Goal: Task Accomplishment & Management: Use online tool/utility

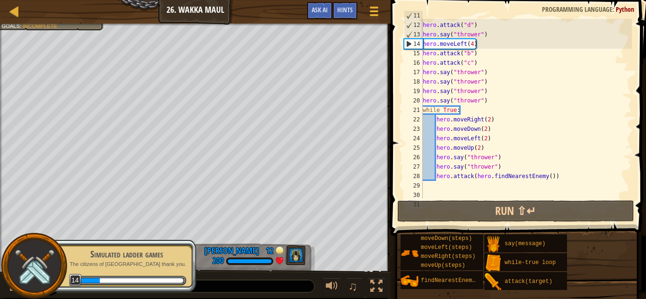
scroll to position [131, 0]
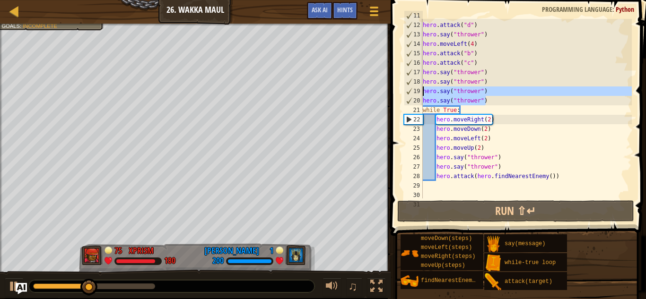
drag, startPoint x: 501, startPoint y: 104, endPoint x: 422, endPoint y: 94, distance: 79.6
click at [422, 94] on div "11 12 13 14 15 16 17 18 19 20 21 22 23 24 25 26 27 28 29 30 31 hero . moveLeft …" at bounding box center [517, 109] width 230 height 180
type textarea "hero.say("thrower") hero.say("thrower")"
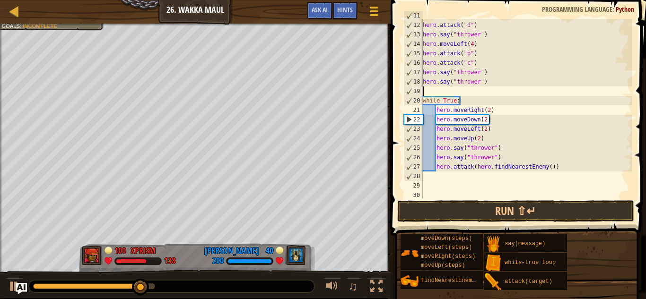
click at [490, 115] on div "hero . moveLeft ( ) hero . attack ( "d" ) hero . say ( "thrower" ) hero . moveL…" at bounding box center [526, 110] width 211 height 199
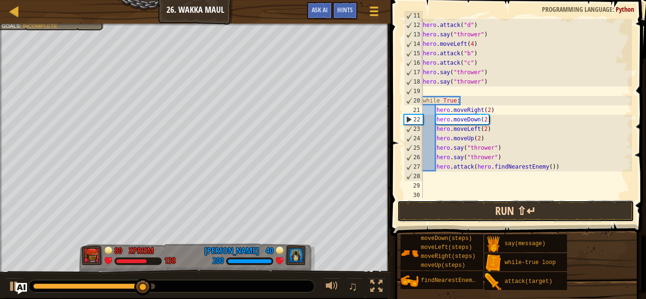
click at [460, 211] on button "Run ⇧↵" at bounding box center [515, 211] width 237 height 22
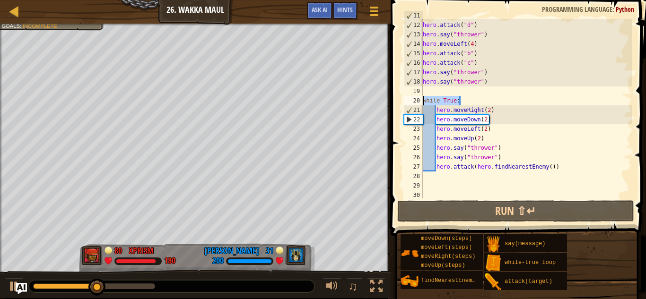
drag, startPoint x: 484, startPoint y: 99, endPoint x: 416, endPoint y: 101, distance: 68.6
click at [416, 101] on div "hero.moveDown(2) 11 12 13 14 15 16 17 18 19 20 21 22 23 24 25 26 27 28 29 30 he…" at bounding box center [517, 109] width 230 height 180
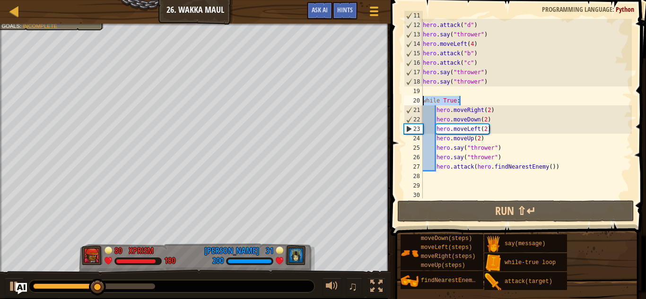
type textarea "]"
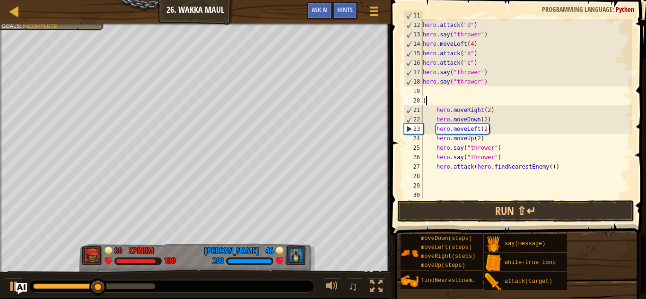
scroll to position [4, 0]
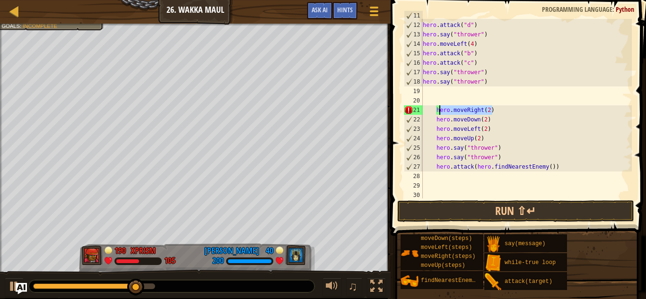
drag, startPoint x: 500, startPoint y: 112, endPoint x: 436, endPoint y: 109, distance: 63.4
click at [436, 109] on div "hero . moveLeft ( ) hero . attack ( "d" ) hero . say ( "thrower" ) hero . moveL…" at bounding box center [526, 110] width 211 height 199
type textarea "hero.moveRight(2)"
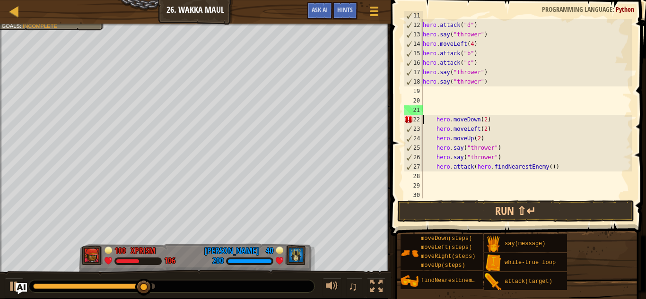
click at [476, 129] on div "hero . moveLeft ( ) hero . attack ( "d" ) hero . say ( "thrower" ) hero . moveL…" at bounding box center [526, 110] width 211 height 199
click at [476, 129] on div "hero . moveLeft ( ) hero . attack ( "d" ) hero . say ( "thrower" ) hero . moveL…" at bounding box center [526, 109] width 211 height 180
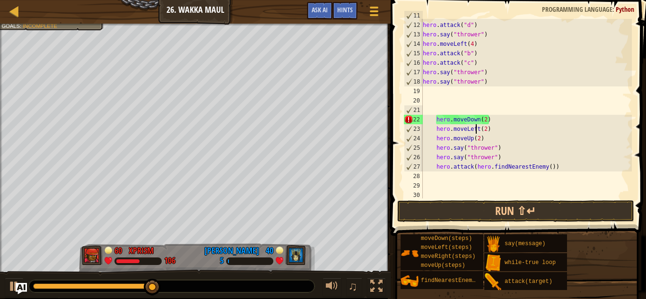
click at [486, 121] on div "hero . moveLeft ( ) hero . attack ( "d" ) hero . say ( "thrower" ) hero . moveL…" at bounding box center [526, 110] width 211 height 199
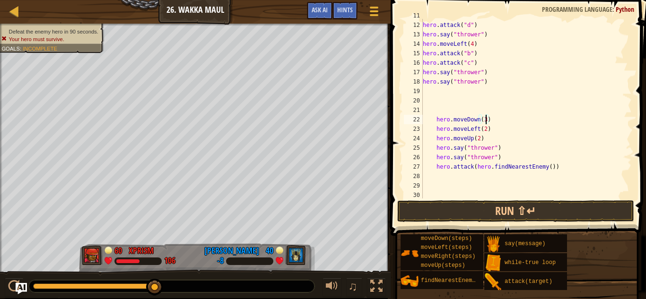
click at [495, 130] on div "hero . moveLeft ( ) hero . attack ( "d" ) hero . say ( "thrower" ) hero . moveL…" at bounding box center [526, 110] width 211 height 199
click at [499, 118] on div "hero . moveLeft ( ) hero . attack ( "d" ) hero . say ( "thrower" ) hero . moveL…" at bounding box center [526, 110] width 211 height 199
type textarea "hero.moveDown(3)"
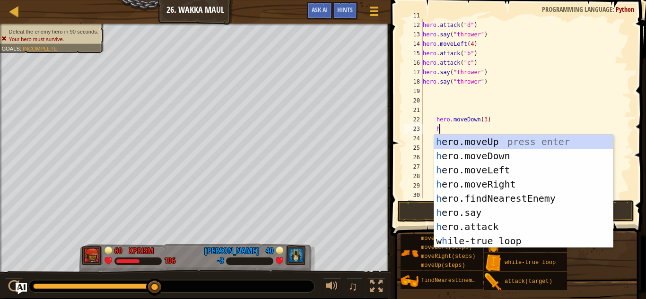
type textarea "he"
click at [519, 144] on div "he ro.moveUp press enter he ro.moveDown press enter he ro.moveLeft press enter …" at bounding box center [523, 206] width 179 height 142
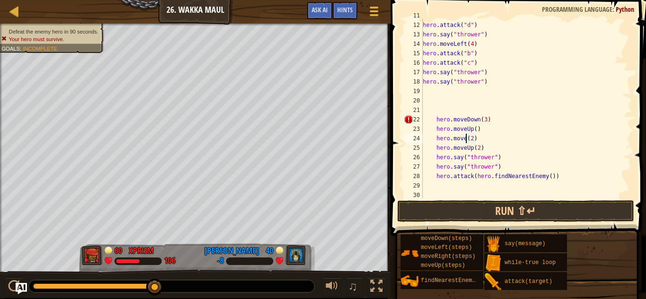
scroll to position [4, 7]
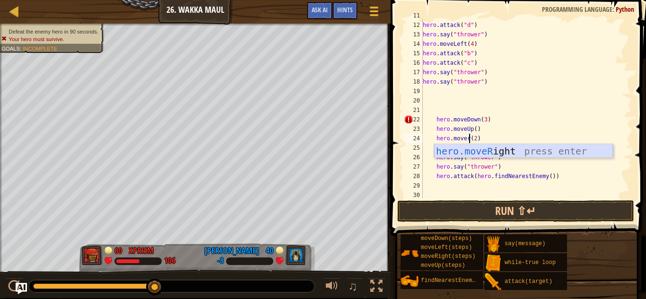
click at [513, 153] on div "hero.moveR ight press enter" at bounding box center [523, 165] width 179 height 43
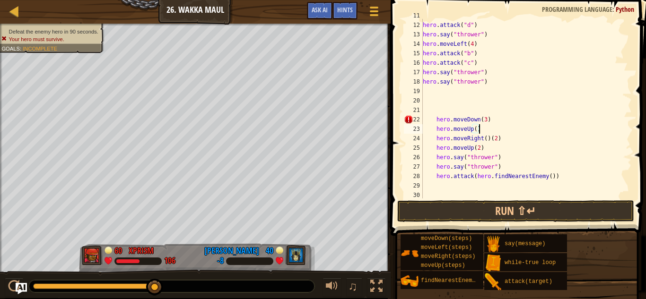
click at [489, 130] on div "hero . moveLeft ( ) hero . attack ( "d" ) hero . say ( "thrower" ) hero . moveL…" at bounding box center [526, 110] width 211 height 199
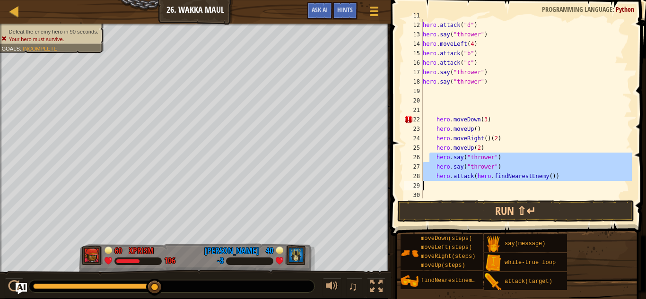
drag, startPoint x: 431, startPoint y: 155, endPoint x: 560, endPoint y: 184, distance: 132.3
click at [560, 184] on div "hero . moveLeft ( ) hero . attack ( "d" ) hero . say ( "thrower" ) hero . moveL…" at bounding box center [526, 110] width 211 height 199
type textarea "hero.attack(hero.findNearestEnemy())"
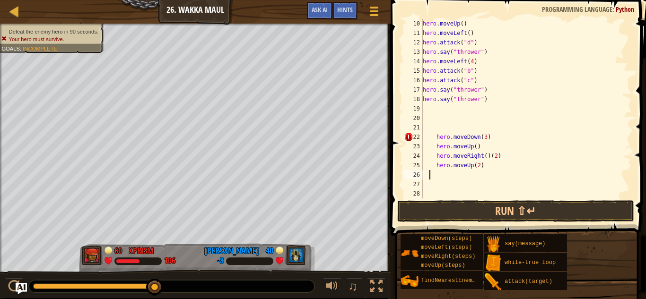
click at [476, 148] on div "hero . moveUp ( ) hero . moveLeft ( ) hero . attack ( "d" ) hero . say ( "throw…" at bounding box center [526, 118] width 211 height 199
click at [480, 152] on div "hero . moveUp ( ) hero . moveLeft ( ) hero . attack ( "d" ) hero . say ( "throw…" at bounding box center [526, 118] width 211 height 199
type textarea "hero.moveUp()"
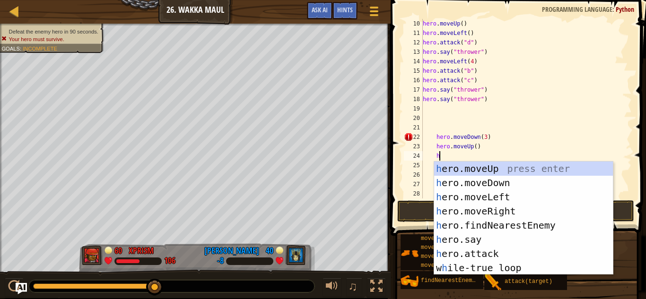
scroll to position [4, 2]
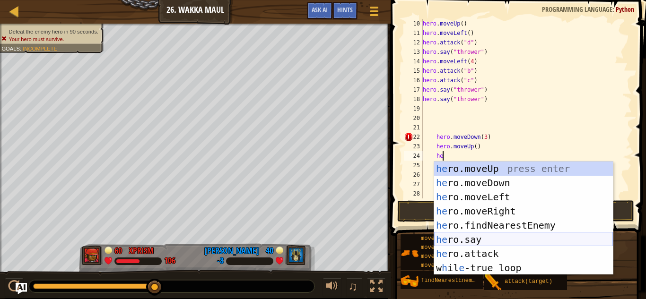
click at [508, 237] on div "he ro.moveUp press enter he ro.moveDown press enter he ro.moveLeft press enter …" at bounding box center [523, 233] width 179 height 142
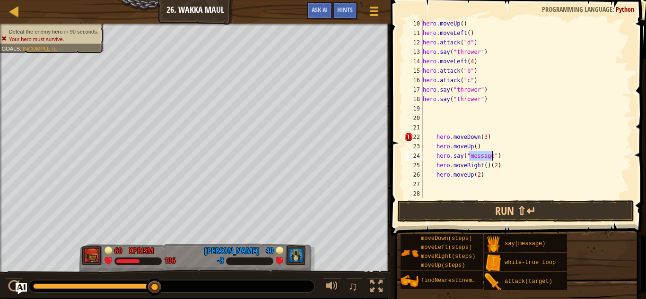
click at [487, 165] on div "hero . moveUp ( ) hero . moveLeft ( ) hero . attack ( "d" ) hero . say ( "throw…" at bounding box center [526, 118] width 211 height 199
click at [483, 160] on div "hero . moveUp ( ) hero . moveLeft ( ) hero . attack ( "d" ) hero . say ( "throw…" at bounding box center [526, 118] width 211 height 199
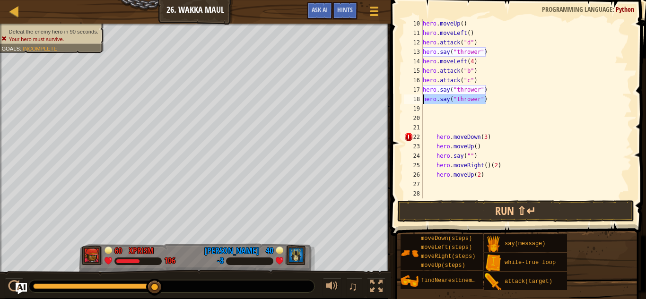
drag, startPoint x: 490, startPoint y: 102, endPoint x: 422, endPoint y: 102, distance: 68.1
click at [422, 102] on div "hero.say("") 10 11 12 13 14 15 16 17 18 19 20 21 22 23 24 25 26 27 28 29 hero .…" at bounding box center [517, 109] width 230 height 180
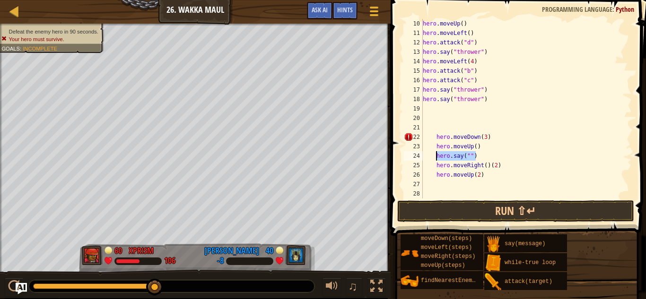
drag, startPoint x: 483, startPoint y: 158, endPoint x: 435, endPoint y: 158, distance: 47.7
click at [435, 158] on div "hero . moveUp ( ) hero . moveLeft ( ) hero . attack ( "d" ) hero . say ( "throw…" at bounding box center [526, 118] width 211 height 199
type textarea "hero.say("")"
paste textarea "hero.say("thrower")"
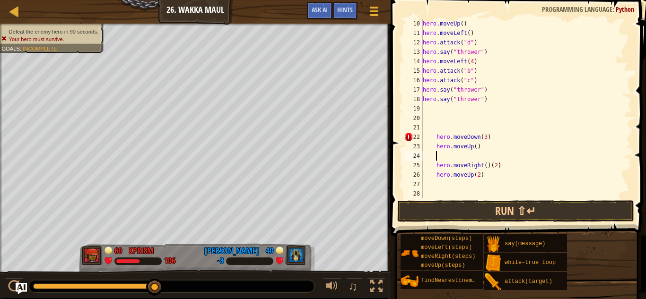
type textarea "hero.say("thrower")"
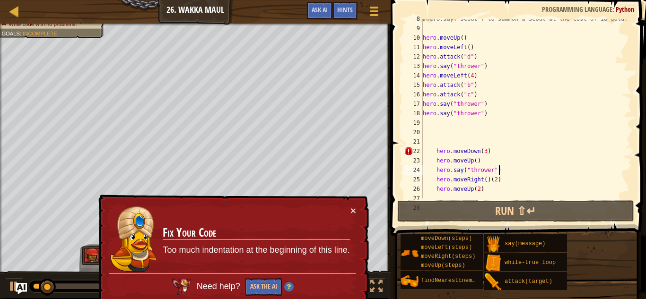
scroll to position [123, 0]
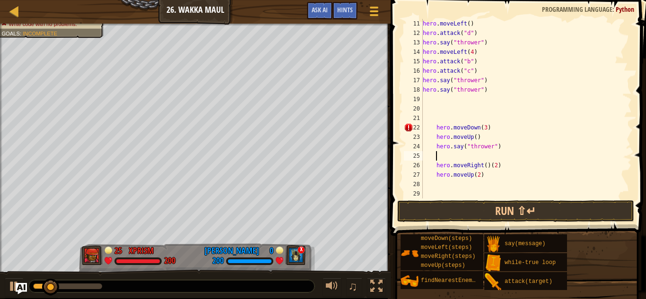
paste textarea "hero.say("thrower")"
type textarea "hero.say("thrower")"
paste textarea "hero.say("thrower")"
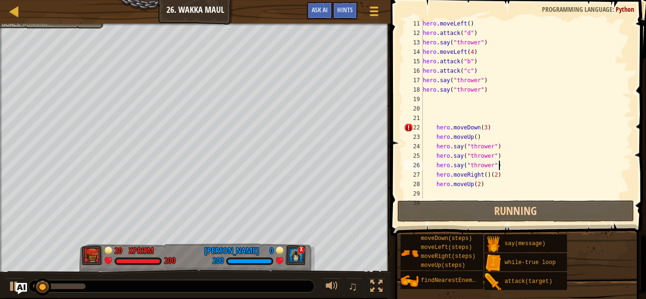
click at [521, 170] on div "hero . moveLeft ( ) hero . attack ( "d" ) hero . say ( "thrower" ) hero . moveL…" at bounding box center [526, 118] width 211 height 199
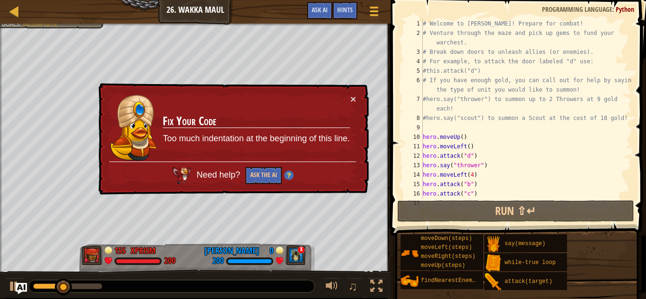
scroll to position [142, 0]
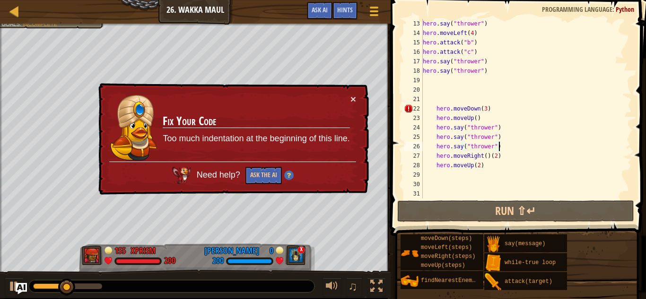
click at [431, 111] on div "hero . say ( "thrower" ) hero . moveLeft ( 4 ) hero . attack ( "b" ) hero . att…" at bounding box center [526, 118] width 211 height 199
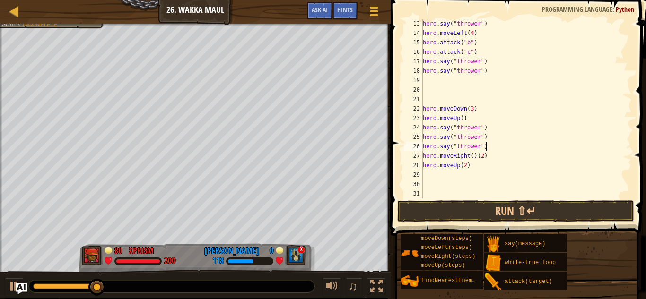
click at [496, 149] on div "hero . say ( "thrower" ) hero . moveLeft ( 4 ) hero . attack ( "b" ) hero . att…" at bounding box center [526, 118] width 211 height 199
type textarea "hero.say("thrower")"
paste textarea "hero.say("thrower")"
type textarea "hero.say("thrower")"
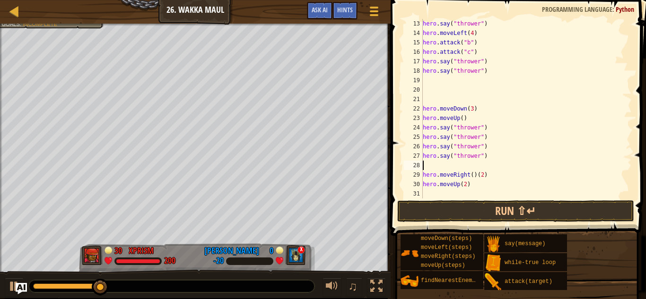
paste textarea "hero.say("thrower")"
type textarea "hero.say("thrower")"
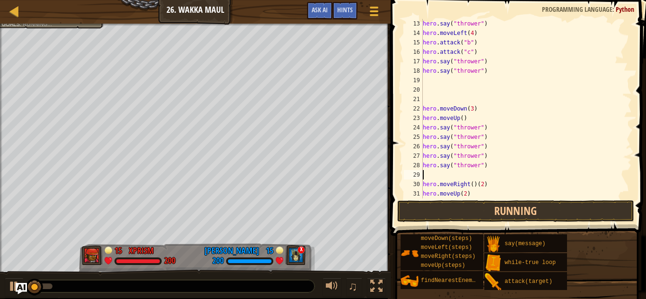
paste textarea "hero.say("thrower")"
type textarea "hero.say("thrower")"
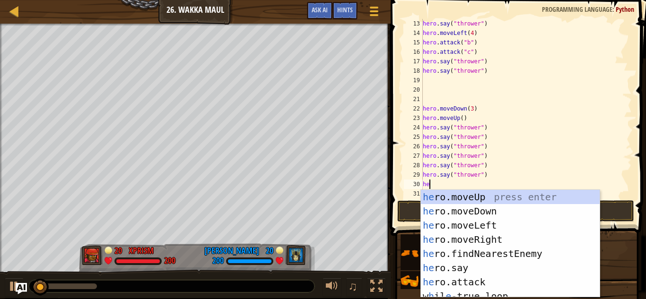
scroll to position [4, 0]
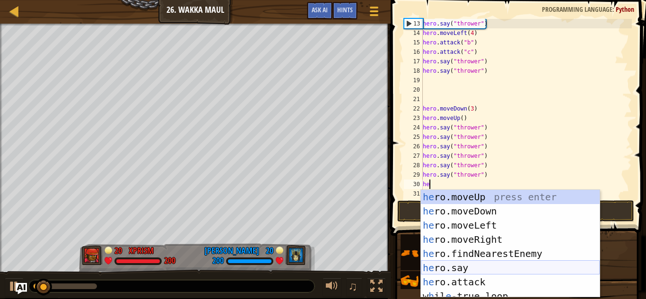
click at [496, 266] on div "he ro.moveUp press enter he ro.moveDown press enter he ro.moveLeft press enter …" at bounding box center [510, 258] width 179 height 136
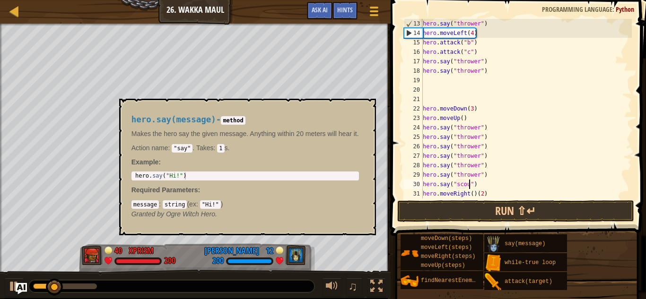
scroll to position [4, 7]
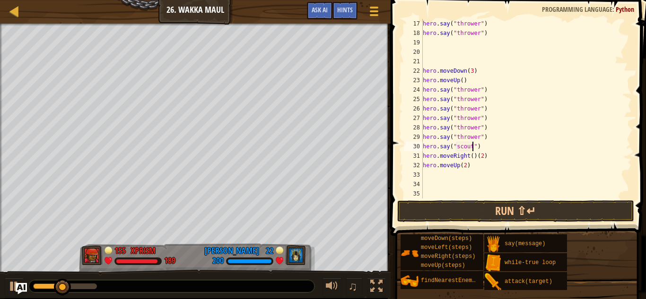
scroll to position [180, 0]
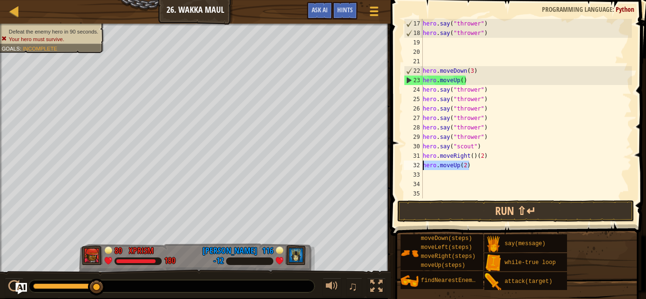
drag, startPoint x: 478, startPoint y: 166, endPoint x: 417, endPoint y: 164, distance: 60.6
click at [417, 164] on div "hero.say("scout") 17 18 19 20 21 22 23 24 25 26 27 28 29 30 31 32 33 34 35 hero…" at bounding box center [517, 109] width 230 height 180
type textarea "hero.moveUp(2)"
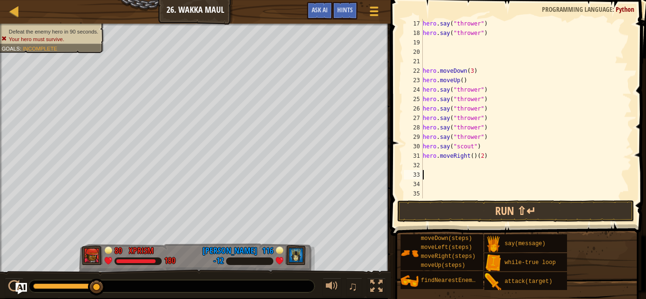
click at [474, 158] on div "hero . say ( "thrower" ) hero . say ( "thrower" ) hero . moveDown ( 3 ) hero . …" at bounding box center [526, 118] width 211 height 199
click at [476, 155] on div "hero . say ( "thrower" ) hero . say ( "thrower" ) hero . moveDown ( 3 ) hero . …" at bounding box center [526, 118] width 211 height 199
type textarea "hero.moveRight(3)"
type textarea "he"
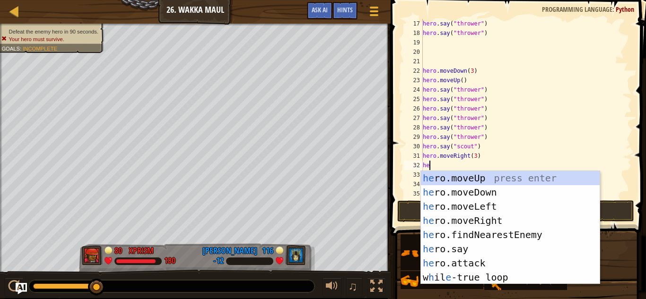
scroll to position [4, 0]
click at [501, 191] on div "he ro.moveUp press enter he ro.moveDown press enter he ro.moveLeft press enter …" at bounding box center [510, 242] width 179 height 142
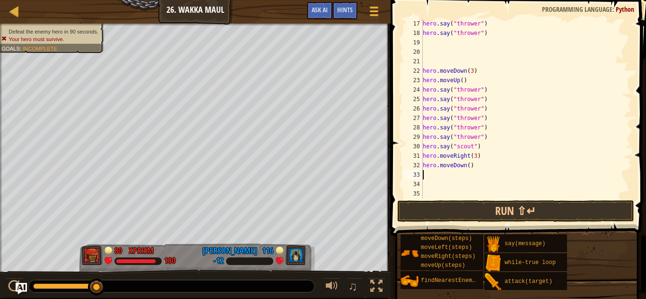
scroll to position [4, 0]
click at [469, 166] on div "hero . say ( "thrower" ) hero . say ( "thrower" ) hero . moveDown ( 3 ) hero . …" at bounding box center [526, 118] width 211 height 199
type textarea "hero.moveDown(2)"
click at [447, 171] on div "hero . say ( "thrower" ) hero . say ( "thrower" ) hero . moveDown ( 3 ) hero . …" at bounding box center [526, 118] width 211 height 199
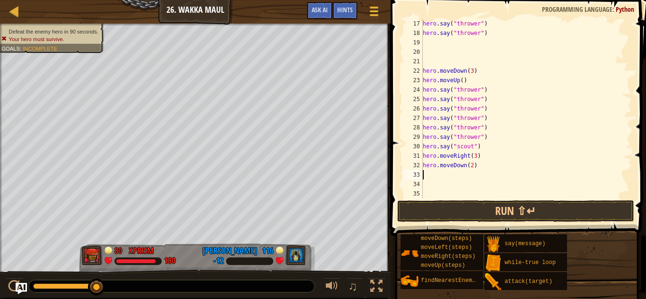
scroll to position [4, 0]
paste textarea "hero.say("thrower")"
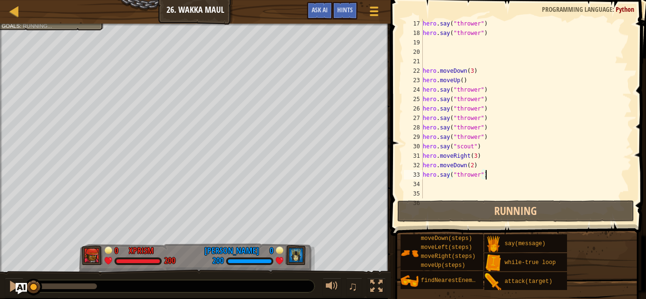
paste textarea "hero.say("thrower")"
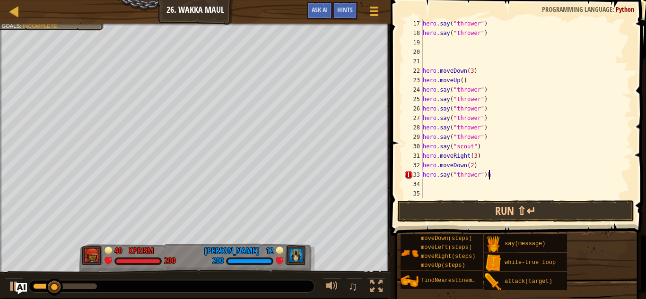
type textarea "hero.say("thrower")"
paste textarea "hero.say("thrower")"
type textarea "hero.say("thrower")"
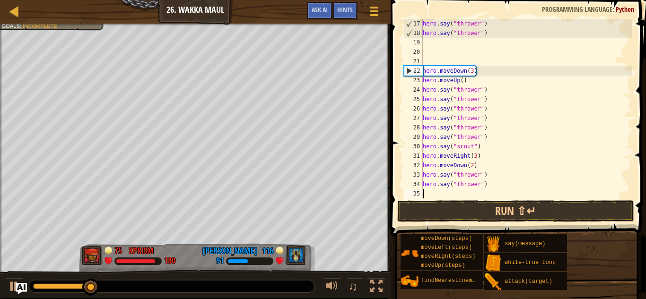
paste textarea "hero.say("thrower")"
type textarea "hero.say("thrower")"
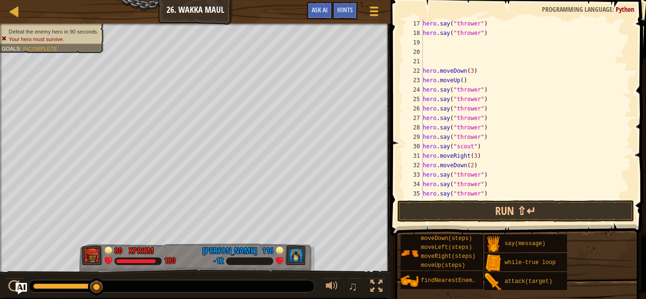
scroll to position [227, 0]
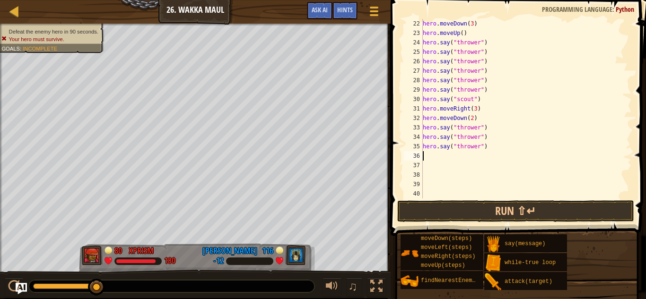
paste textarea "hero.say("thrower")"
type textarea "hero.say("thrower")"
paste textarea "hero.say("thrower")"
type textarea "hero.say("thrower")"
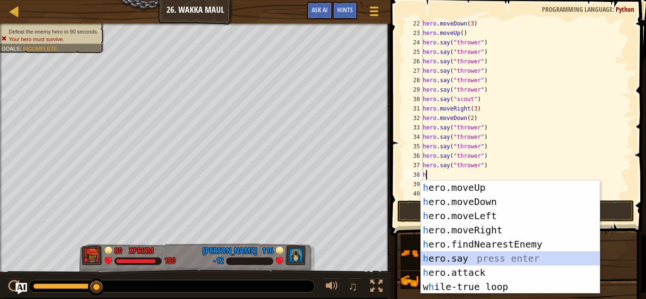
click at [485, 259] on div "h ero.moveUp press enter h ero.moveDown press enter h ero.moveLeft press enter …" at bounding box center [510, 252] width 179 height 142
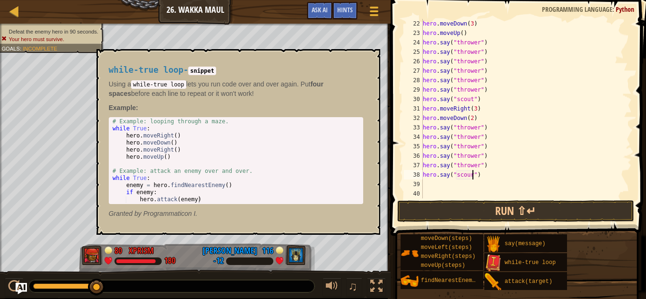
scroll to position [4, 7]
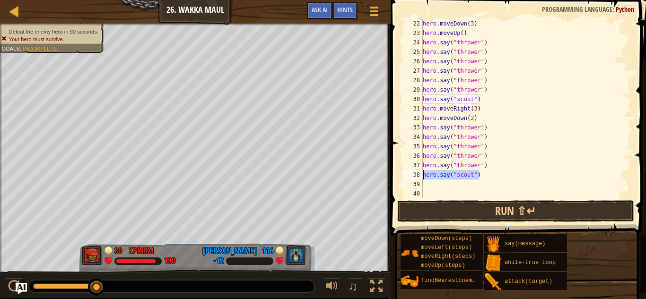
drag, startPoint x: 490, startPoint y: 173, endPoint x: 418, endPoint y: 172, distance: 71.9
click at [418, 172] on div "hero.say("scout") 22 23 24 25 26 27 28 29 30 31 32 33 34 35 36 37 38 39 40 41 h…" at bounding box center [517, 109] width 230 height 180
click at [488, 139] on div "hero . moveDown ( 3 ) hero . moveUp ( ) hero . say ( "thrower" ) hero . say ( "…" at bounding box center [526, 118] width 211 height 199
type textarea "hero.say("thrower")"
type textarea "\"
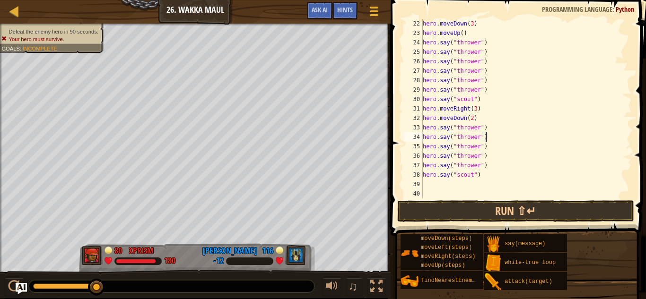
scroll to position [4, 0]
paste textarea "hero.say("scout")"
type textarea "hero.say("thrower")"
paste textarea "hero.say("scout")"
type textarea "hero.say("thrower")"
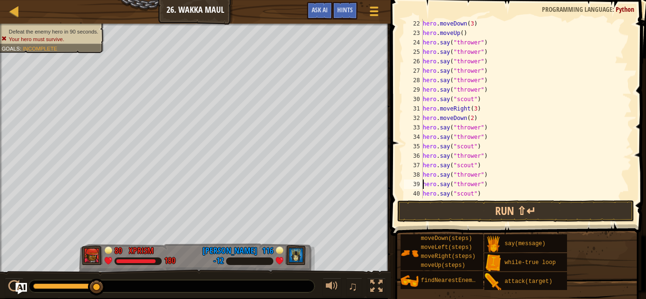
click at [493, 178] on div "hero . moveDown ( 3 ) hero . moveUp ( ) hero . say ( "thrower" ) hero . say ( "…" at bounding box center [526, 118] width 211 height 199
paste textarea "hero.say("scout")"
click at [491, 129] on div "hero . moveDown ( 3 ) hero . moveUp ( ) hero . say ( "thrower" ) hero . say ( "…" at bounding box center [526, 118] width 211 height 199
type textarea "hero.say("thrower")"
paste textarea "hero.say("scout")"
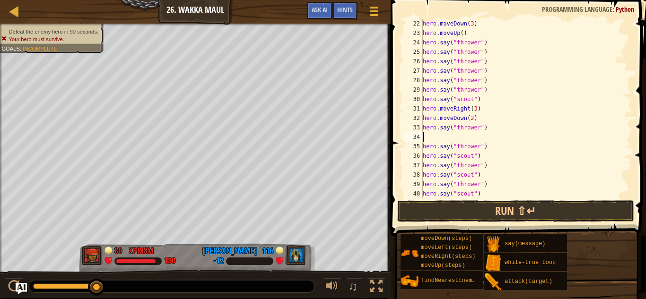
type textarea "hero.say("scout")"
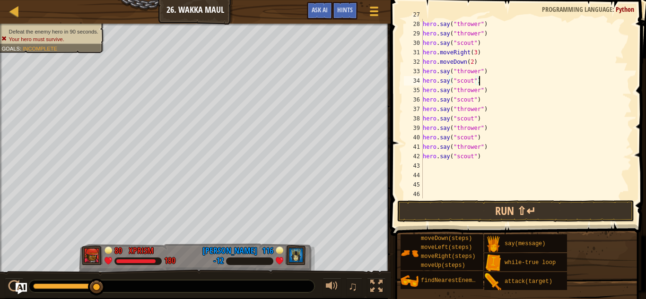
scroll to position [284, 0]
click at [488, 156] on div "hero . say ( "thrower" ) hero . say ( "thrower" ) hero . say ( "scout" ) hero .…" at bounding box center [526, 118] width 211 height 199
paste textarea "hero.say("scout")"
type textarea "hero.say("scout")"
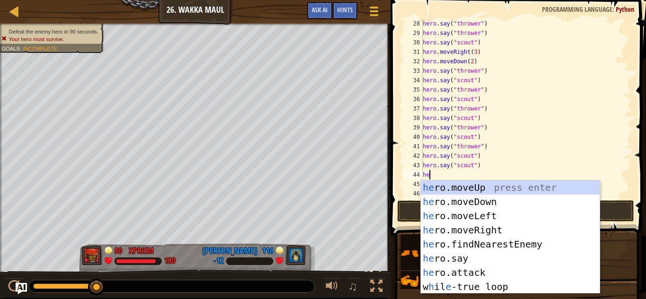
scroll to position [4, 0]
click at [488, 259] on div "he ro.moveUp press enter he ro.moveDown press enter he ro.moveLeft press enter …" at bounding box center [510, 252] width 179 height 142
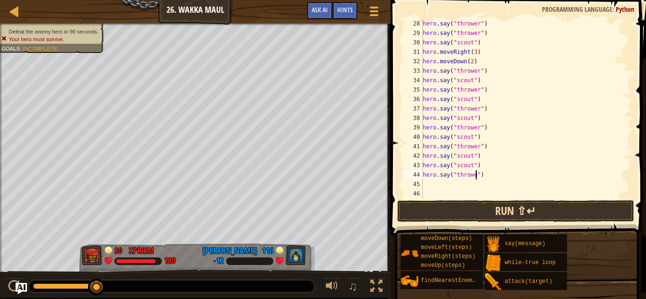
scroll to position [4, 8]
click at [486, 199] on span at bounding box center [519, 105] width 263 height 264
click at [493, 209] on button "Run ⇧↵" at bounding box center [515, 211] width 237 height 22
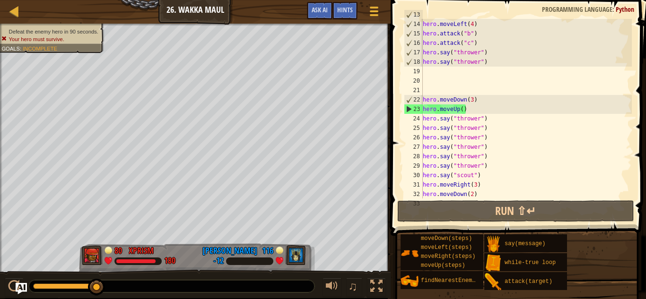
scroll to position [151, 0]
click at [472, 96] on div "hero . say ( "thrower" ) hero . moveLeft ( 4 ) hero . attack ( "b" ) hero . att…" at bounding box center [526, 109] width 211 height 199
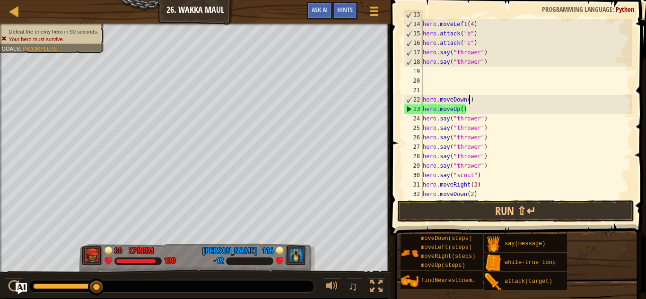
scroll to position [4, 7]
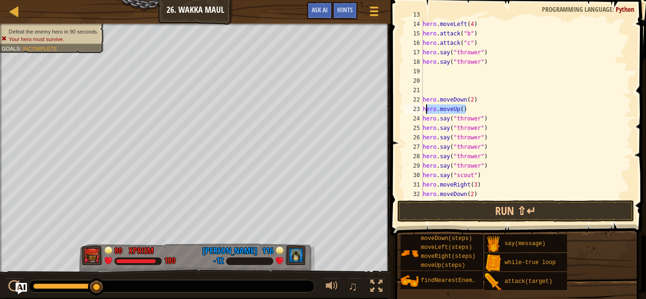
drag, startPoint x: 467, startPoint y: 110, endPoint x: 424, endPoint y: 111, distance: 43.0
click at [424, 111] on div "hero . say ( "thrower" ) hero . moveLeft ( 4 ) hero . attack ( "b" ) hero . att…" at bounding box center [526, 109] width 211 height 199
type textarea "hero.moveUp()"
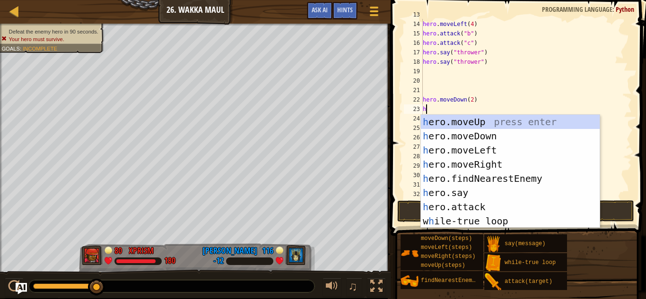
click at [535, 62] on div "hero . say ( "thrower" ) hero . moveLeft ( 4 ) hero . attack ( "b" ) hero . att…" at bounding box center [526, 109] width 211 height 199
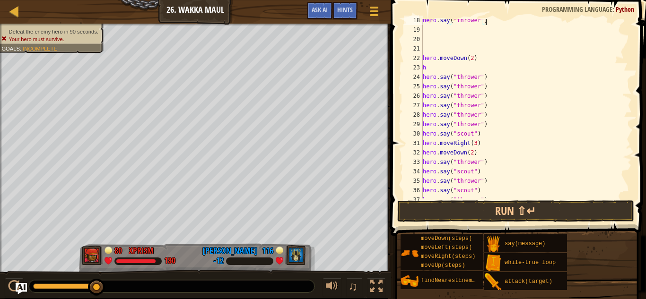
scroll to position [193, 0]
click at [466, 70] on div "hero . say ( "thrower" ) hero . moveDown ( 2 ) h hero . say ( "thrower" ) hero …" at bounding box center [526, 115] width 211 height 199
type textarea "h"
drag, startPoint x: 477, startPoint y: 153, endPoint x: 424, endPoint y: 153, distance: 52.5
click at [424, 153] on div "hero . say ( "thrower" ) hero . moveDown ( 2 ) hero . say ( "thrower" ) hero . …" at bounding box center [526, 115] width 211 height 199
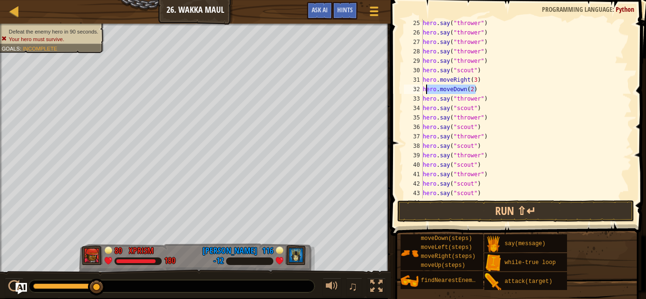
scroll to position [255, 0]
click at [483, 93] on div "hero . say ( "thrower" ) hero . say ( "thrower" ) hero . say ( "thrower" ) hero…" at bounding box center [526, 109] width 211 height 180
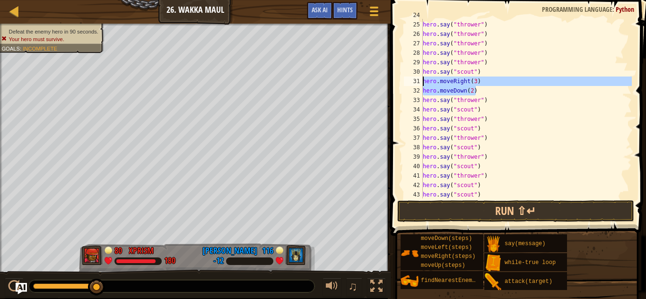
drag, startPoint x: 478, startPoint y: 91, endPoint x: 420, endPoint y: 85, distance: 58.5
click at [420, 85] on div "hero.moveDown(2) 24 25 26 27 28 29 30 31 32 33 34 35 36 37 38 39 40 41 42 43 44…" at bounding box center [517, 109] width 230 height 180
type textarea "hero.moveRight(3) hero.moveDown(2)"
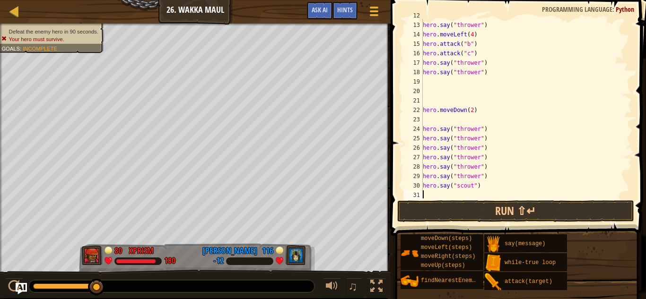
scroll to position [141, 0]
click at [429, 118] on div "hero . attack ( "d" ) hero . say ( "thrower" ) hero . moveLeft ( 4 ) hero . att…" at bounding box center [526, 110] width 211 height 199
paste textarea "hero.moveDown(2)"
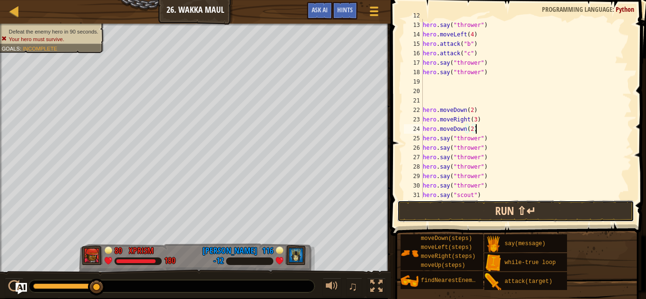
click at [455, 209] on button "Run ⇧↵" at bounding box center [515, 211] width 237 height 22
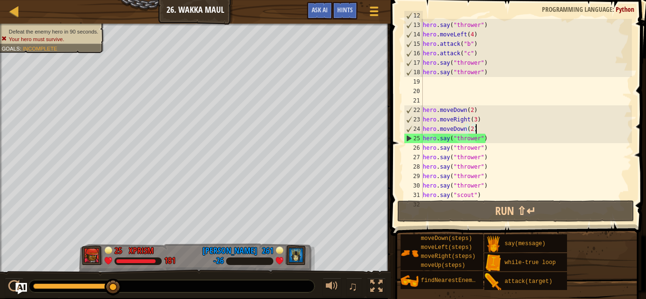
click at [473, 132] on div "hero . attack ( "d" ) hero . say ( "thrower" ) hero . moveLeft ( 4 ) hero . att…" at bounding box center [526, 110] width 211 height 199
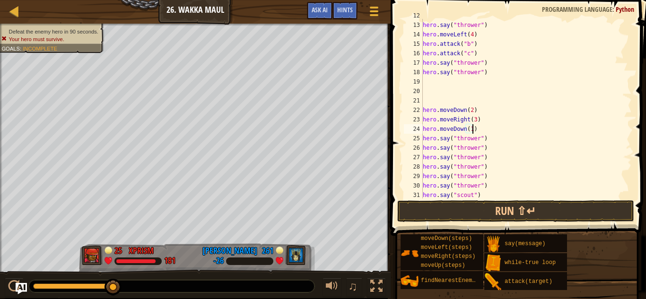
scroll to position [4, 7]
click at [483, 128] on div "hero . attack ( "d" ) hero . say ( "thrower" ) hero . moveLeft ( 4 ) hero . att…" at bounding box center [526, 110] width 211 height 199
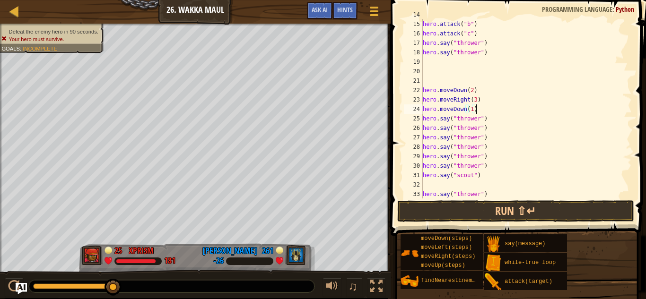
scroll to position [161, 0]
click at [501, 208] on button "Run ⇧↵" at bounding box center [515, 211] width 237 height 22
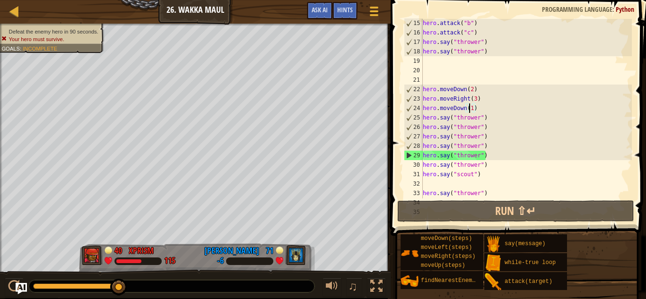
click at [470, 111] on div "hero . attack ( "b" ) hero . attack ( "c" ) hero . say ( "thrower" ) hero . say…" at bounding box center [526, 117] width 211 height 199
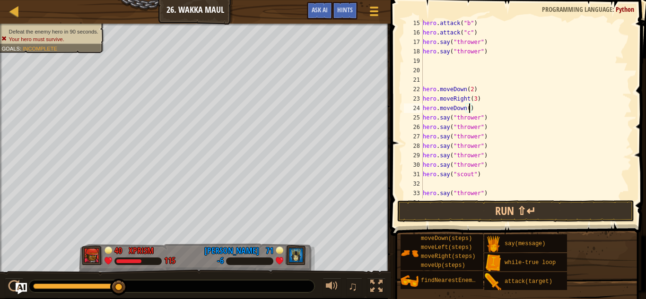
type textarea "hero.moveDown(2)"
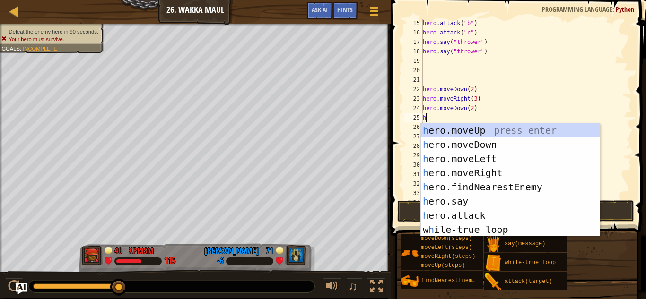
type textarea "he"
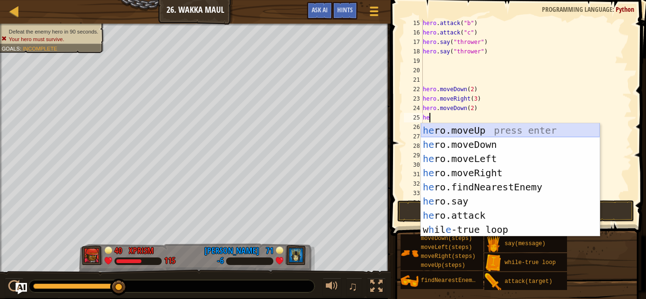
click at [492, 130] on div "he ro.moveUp press enter he ro.moveDown press enter he ro.moveLeft press enter …" at bounding box center [510, 194] width 179 height 142
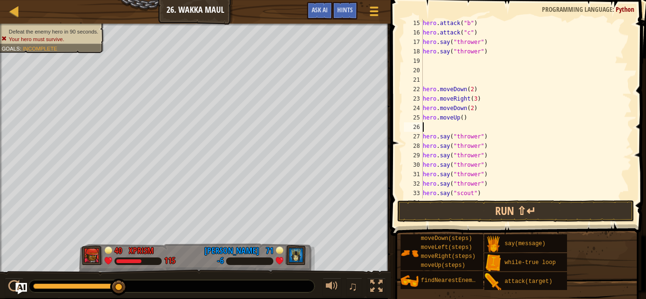
click at [463, 117] on div "hero . attack ( "b" ) hero . attack ( "c" ) hero . say ( "thrower" ) hero . say…" at bounding box center [526, 117] width 211 height 199
type textarea "hero.moveUp(4)"
click at [455, 131] on div "hero . attack ( "b" ) hero . attack ( "c" ) hero . say ( "thrower" ) hero . say…" at bounding box center [526, 117] width 211 height 199
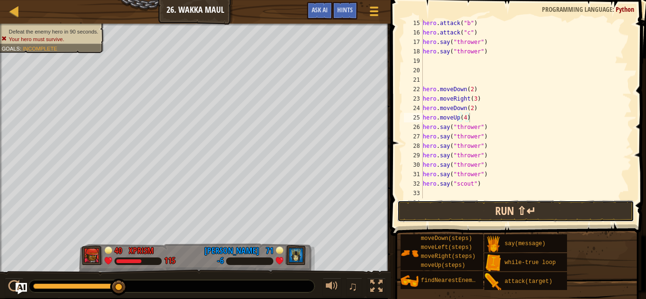
click at [482, 211] on button "Run ⇧↵" at bounding box center [515, 211] width 237 height 22
click at [491, 209] on button "Run ⇧↵" at bounding box center [515, 211] width 237 height 22
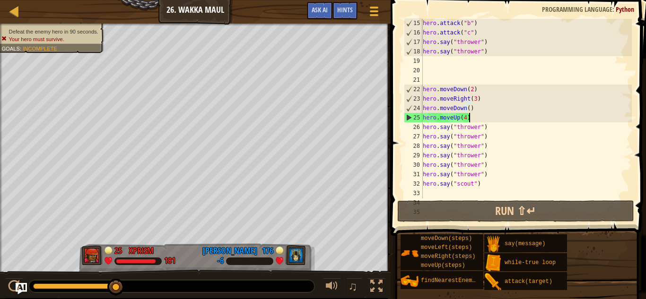
click at [472, 121] on div "hero . attack ( "b" ) hero . attack ( "c" ) hero . say ( "thrower" ) hero . say…" at bounding box center [526, 117] width 211 height 199
click at [466, 120] on div "hero . attack ( "b" ) hero . attack ( "c" ) hero . say ( "thrower" ) hero . say…" at bounding box center [526, 117] width 211 height 199
type textarea "hero.moveUp()"
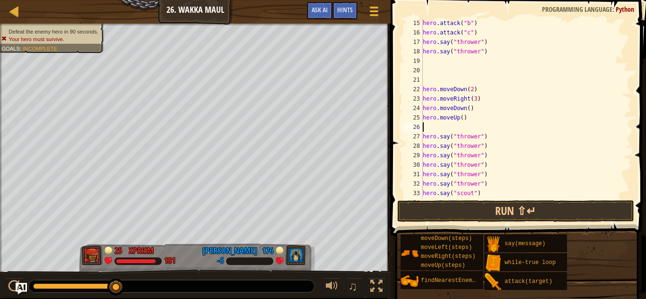
type textarea "he"
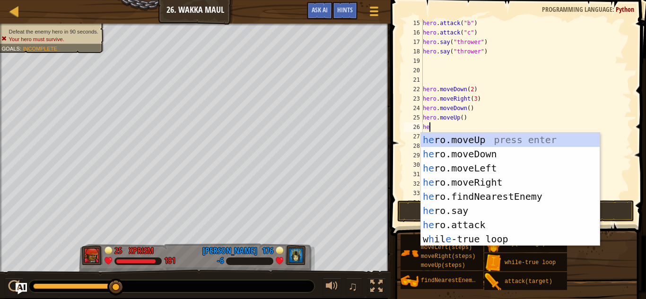
scroll to position [4, 0]
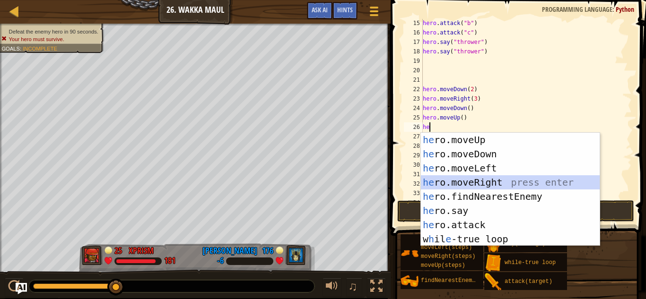
click at [508, 182] on div "he ro.moveUp press enter he ro.moveDown press enter he ro.moveLeft press enter …" at bounding box center [510, 204] width 179 height 142
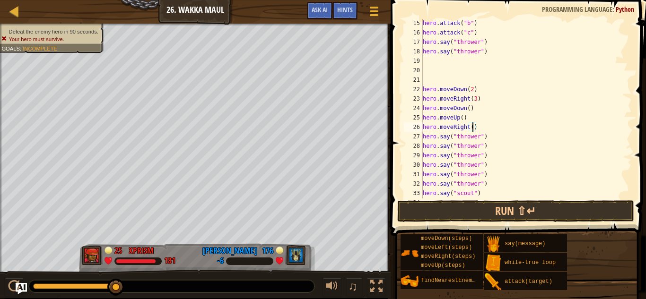
type textarea "hero.moveRight(2)"
type textarea "h"
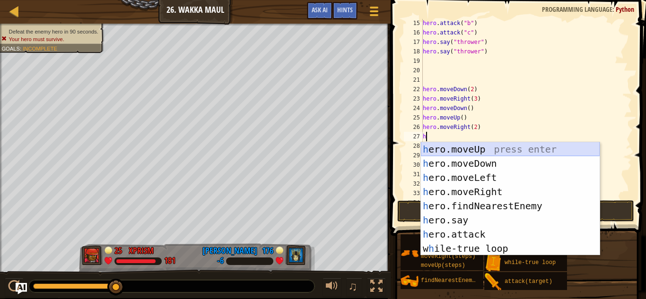
click at [492, 150] on div "h ero.moveUp press enter h ero.moveDown press enter h ero.moveLeft press enter …" at bounding box center [510, 213] width 179 height 142
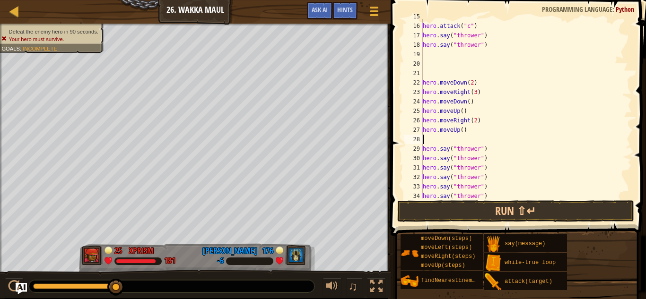
scroll to position [217, 0]
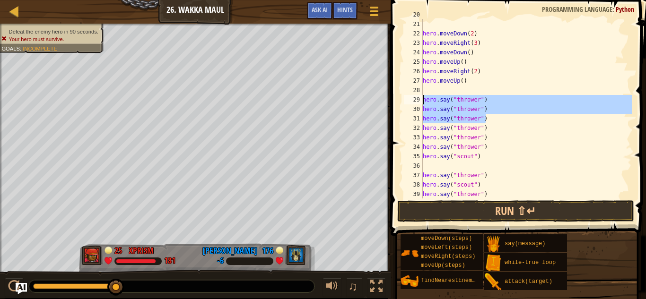
drag, startPoint x: 492, startPoint y: 116, endPoint x: 420, endPoint y: 102, distance: 72.8
click at [420, 102] on div "20 21 22 23 24 25 26 27 28 29 30 31 32 33 34 35 36 37 38 39 40 hero . moveDown …" at bounding box center [517, 109] width 230 height 180
click at [423, 102] on div "hero . moveDown ( 2 ) hero . moveRight ( 3 ) hero . moveDown ( ) hero . moveUp …" at bounding box center [526, 109] width 211 height 180
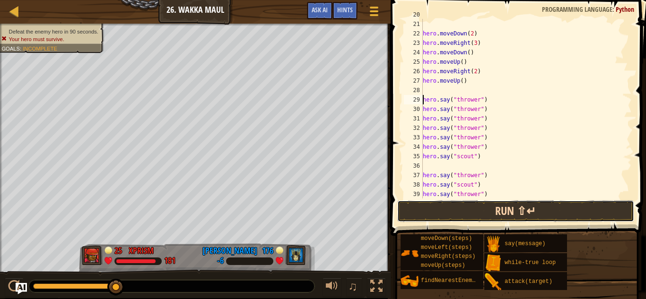
click at [472, 212] on button "Run ⇧↵" at bounding box center [515, 211] width 237 height 22
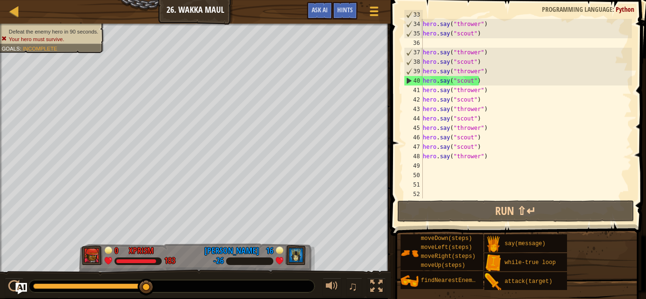
scroll to position [340, 0]
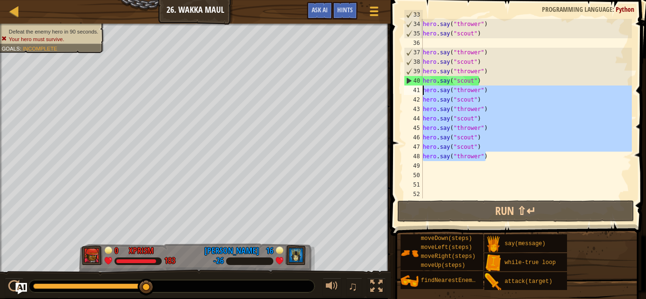
drag, startPoint x: 495, startPoint y: 158, endPoint x: 422, endPoint y: 91, distance: 99.0
click at [422, 91] on div "hero.say("thrower") 33 34 35 36 37 38 39 40 41 42 43 44 45 46 47 48 49 50 51 52…" at bounding box center [517, 109] width 230 height 180
type textarea "hero.say("thrower") hero.say("scout")"
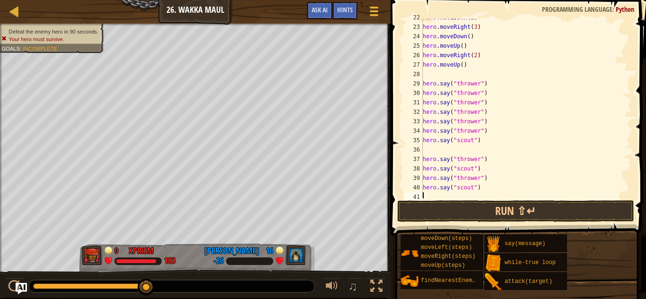
scroll to position [219, 0]
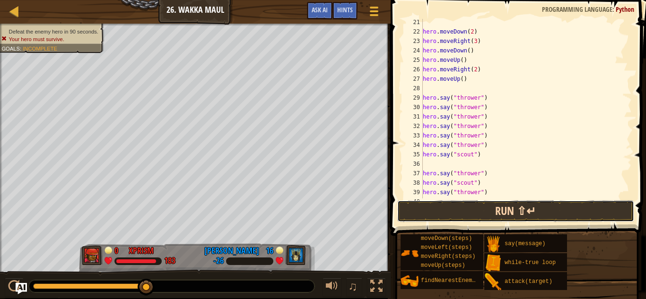
click at [451, 216] on button "Run ⇧↵" at bounding box center [515, 211] width 237 height 22
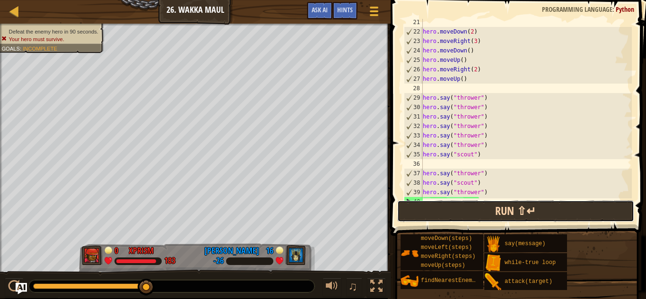
click at [447, 210] on button "Run ⇧↵" at bounding box center [515, 211] width 237 height 22
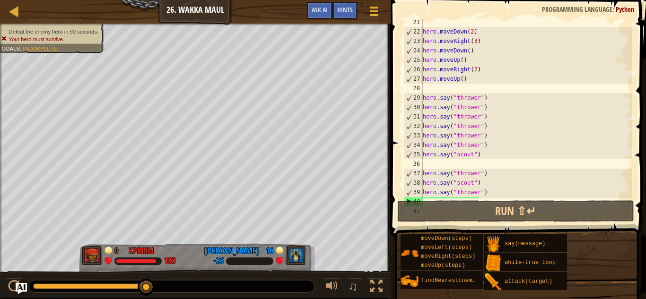
click at [470, 78] on div "hero . moveDown ( 2 ) hero . moveRight ( 3 ) hero . moveDown ( ) hero . moveUp …" at bounding box center [526, 116] width 211 height 199
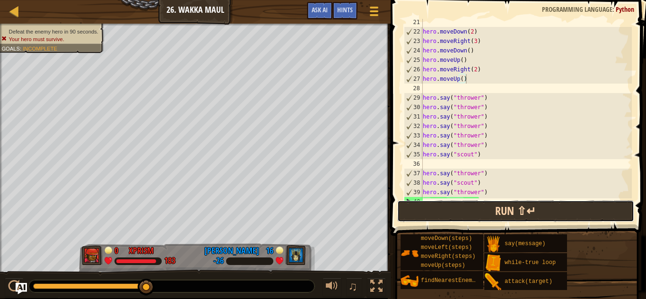
click at [459, 205] on button "Run ⇧↵" at bounding box center [515, 211] width 237 height 22
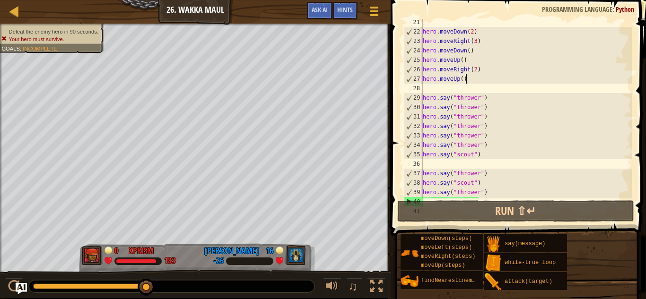
click at [475, 72] on div "hero . moveDown ( 2 ) hero . moveRight ( 3 ) hero . moveDown ( ) hero . moveUp …" at bounding box center [526, 116] width 211 height 199
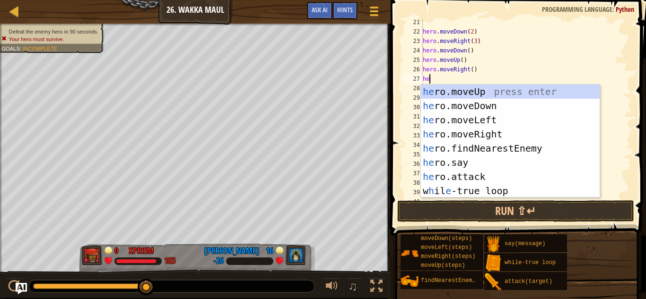
type textarea "her"
click at [494, 106] on div "her o.moveUp press enter her o.moveDown press enter her o.moveLeft press enter …" at bounding box center [510, 156] width 179 height 142
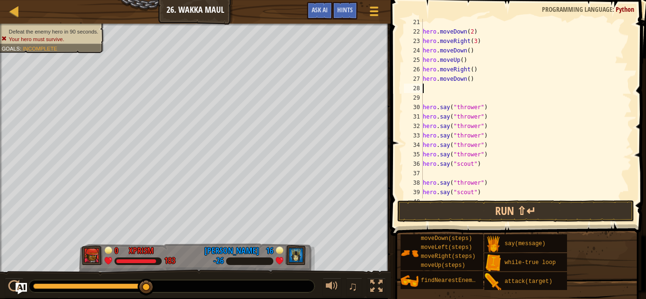
click at [468, 79] on div "hero . moveDown ( 2 ) hero . moveRight ( 3 ) hero . moveDown ( ) hero . moveUp …" at bounding box center [526, 116] width 211 height 199
type textarea "hero.moveDown(2)"
click at [475, 91] on div "hero . moveDown ( 2 ) hero . moveRight ( 3 ) hero . moveDown ( ) hero . moveUp …" at bounding box center [526, 116] width 211 height 199
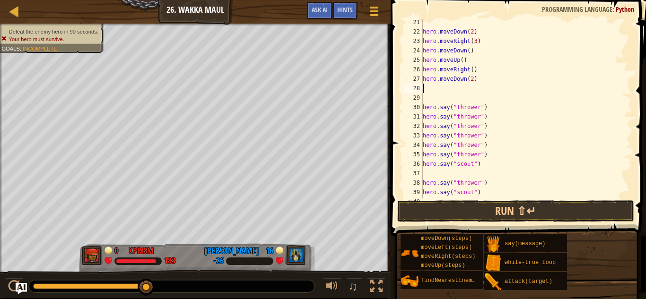
type textarea "h"
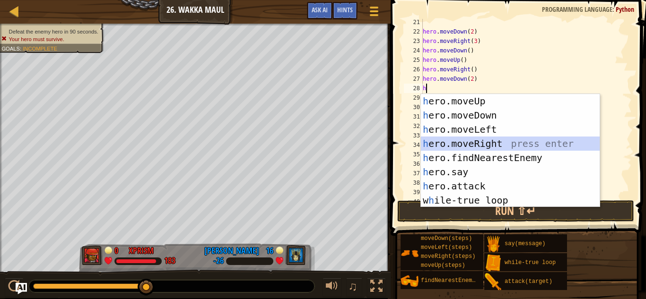
click at [497, 139] on div "h ero.moveUp press enter h ero.moveDown press enter h ero.moveLeft press enter …" at bounding box center [510, 165] width 179 height 142
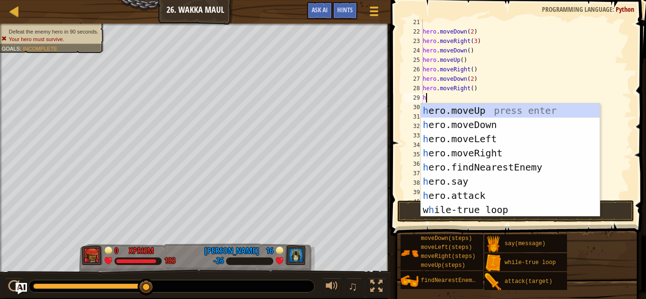
type textarea "he"
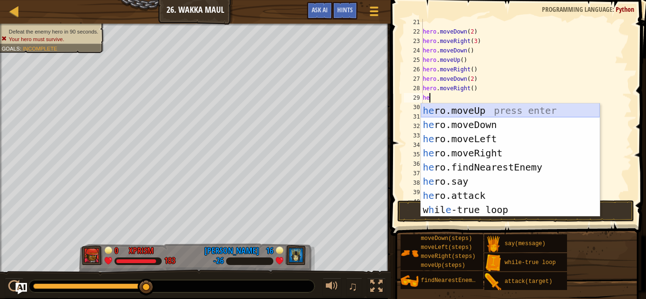
click at [499, 113] on div "he ro.moveUp press enter he ro.moveDown press enter he ro.moveLeft press enter …" at bounding box center [510, 175] width 179 height 142
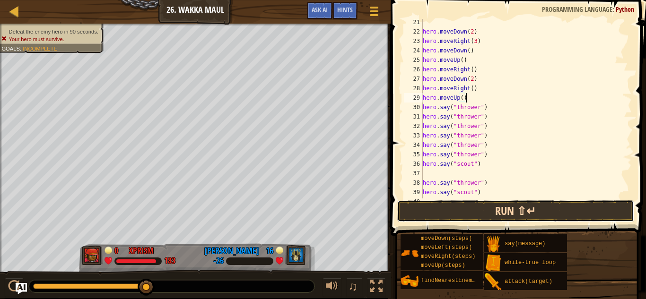
click at [459, 208] on button "Run ⇧↵" at bounding box center [515, 211] width 237 height 22
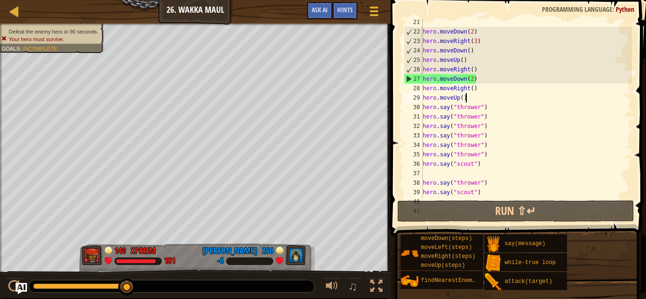
click at [467, 95] on div "hero . moveDown ( 2 ) hero . moveRight ( 3 ) hero . moveDown ( ) hero . moveUp …" at bounding box center [526, 116] width 211 height 199
click at [473, 80] on div "hero . moveDown ( 2 ) hero . moveRight ( 3 ) hero . moveDown ( ) hero . moveUp …" at bounding box center [526, 116] width 211 height 199
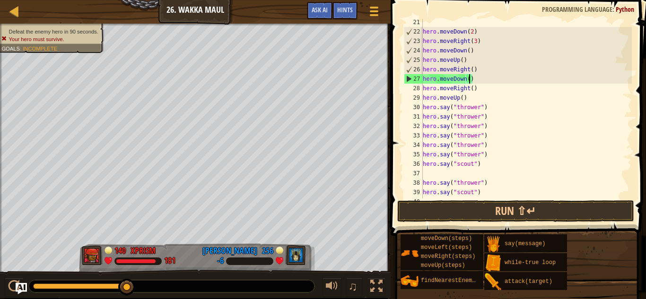
scroll to position [4, 7]
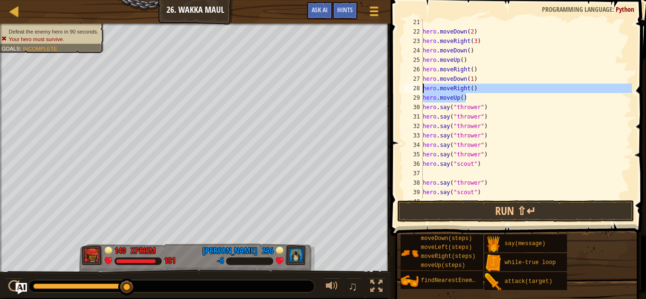
drag, startPoint x: 474, startPoint y: 102, endPoint x: 402, endPoint y: 88, distance: 73.5
click at [402, 88] on div "hero.moveDown(1) 21 22 23 24 25 26 27 28 29 30 31 32 33 34 35 36 37 38 39 40 41…" at bounding box center [517, 109] width 230 height 180
type textarea "hero.moveRight() hero.moveUp()"
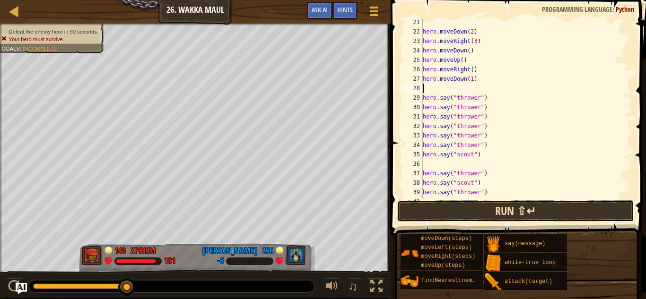
click at [485, 214] on button "Run ⇧↵" at bounding box center [515, 211] width 237 height 22
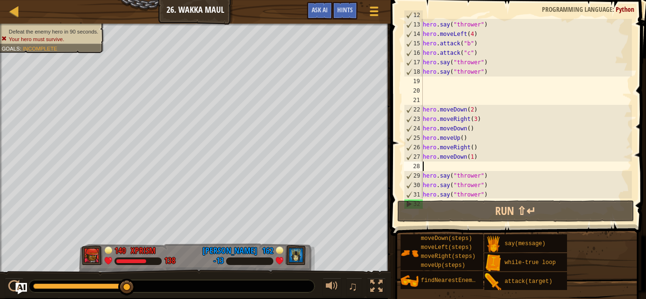
scroll to position [141, 0]
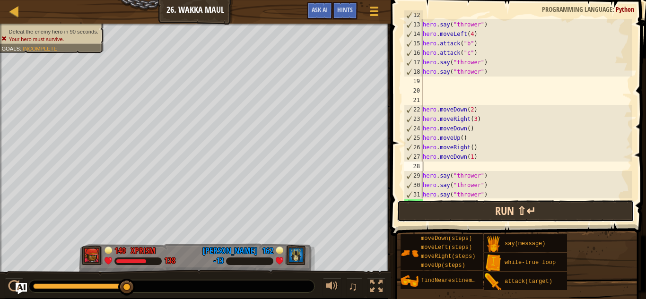
click at [538, 221] on button "Run ⇧↵" at bounding box center [515, 211] width 237 height 22
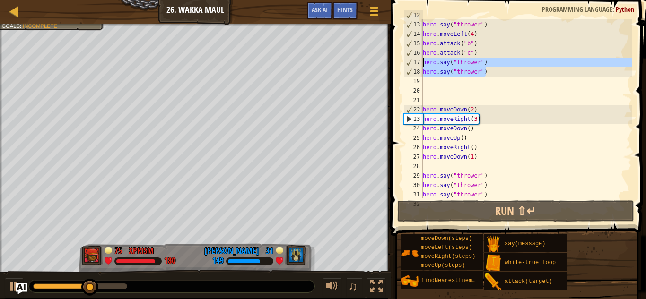
drag, startPoint x: 502, startPoint y: 74, endPoint x: 418, endPoint y: 61, distance: 84.6
click at [418, 61] on div "12 13 14 15 16 17 18 19 20 21 22 23 24 25 26 27 28 29 30 31 32 hero . attack ( …" at bounding box center [517, 109] width 230 height 180
type textarea "hero.say("thrower") hero.say("thrower")"
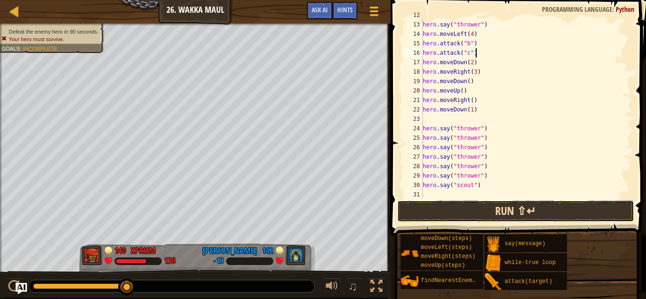
click at [463, 211] on button "Run ⇧↵" at bounding box center [515, 211] width 237 height 22
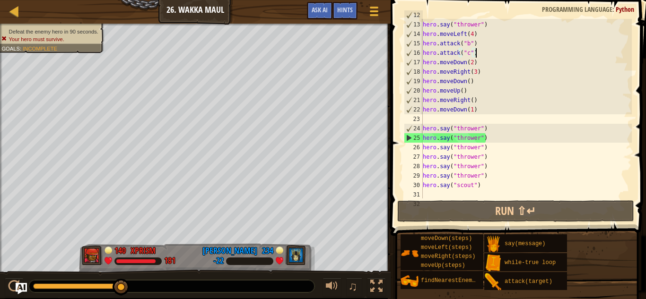
click at [474, 111] on div "hero . attack ( "d" ) hero . say ( "thrower" ) hero . moveLeft ( 4 ) hero . att…" at bounding box center [526, 109] width 211 height 199
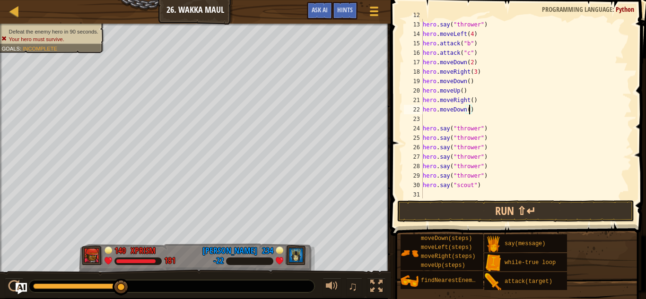
type textarea "hero.moveDown(2)"
type textarea "\"
type textarea "hero.moveDown(2)"
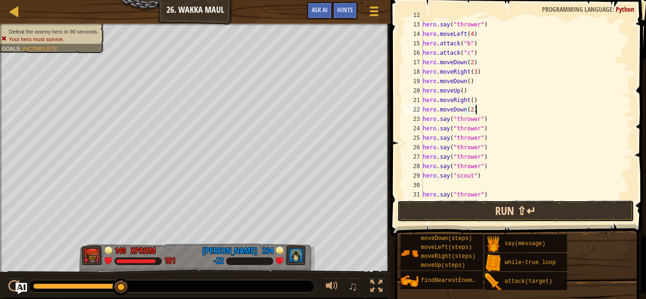
click at [498, 211] on button "Run ⇧↵" at bounding box center [515, 211] width 237 height 22
